Goal: Information Seeking & Learning: Learn about a topic

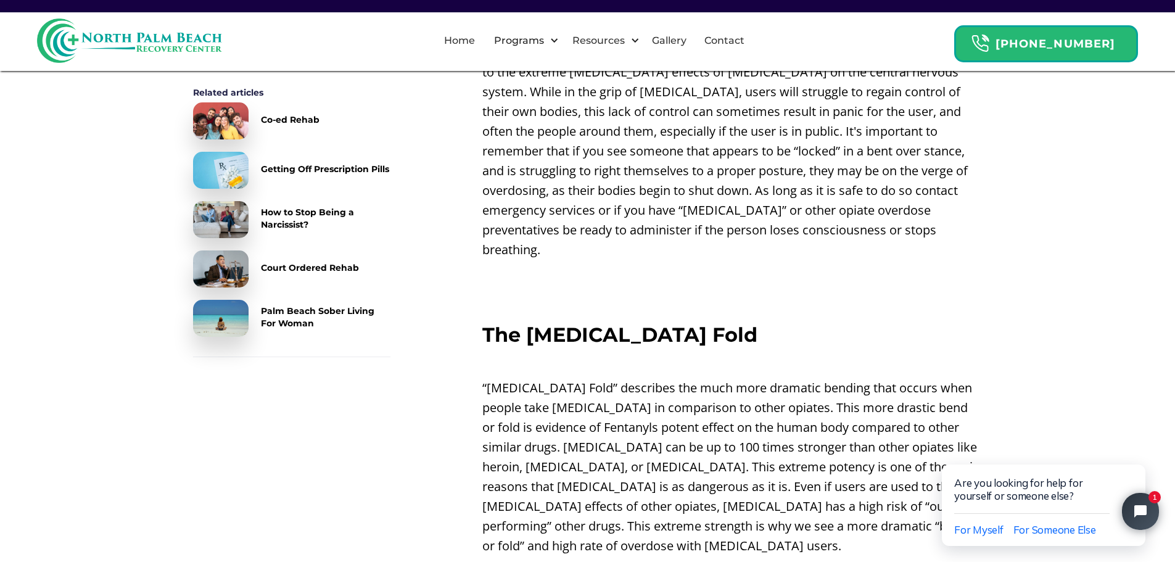
scroll to position [1295, 0]
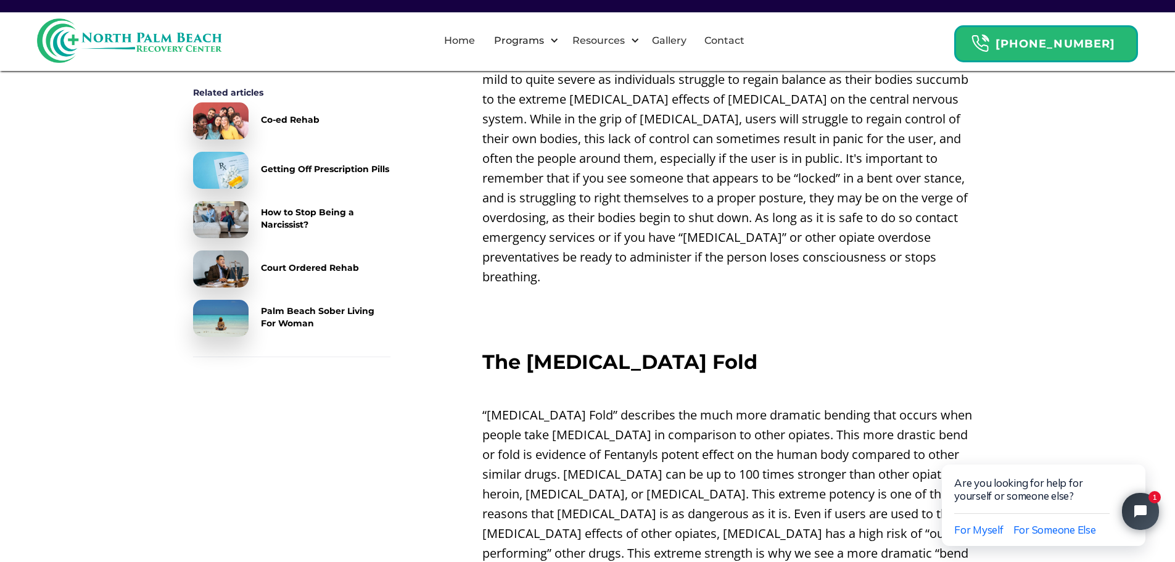
click at [288, 217] on div "How to Stop Being a Narcissist?" at bounding box center [326, 218] width 130 height 25
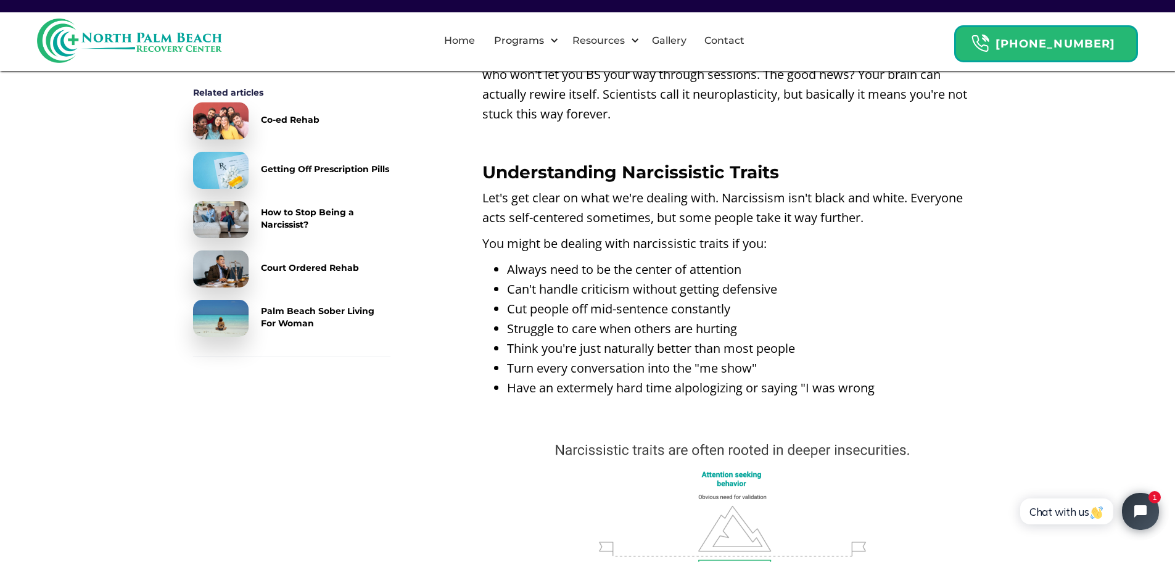
scroll to position [802, 0]
